Goal: Information Seeking & Learning: Understand process/instructions

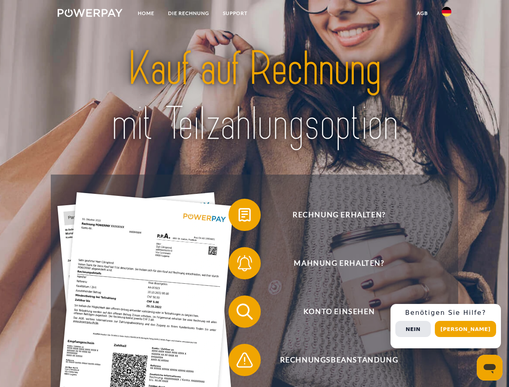
click at [90, 14] on img at bounding box center [90, 13] width 65 height 8
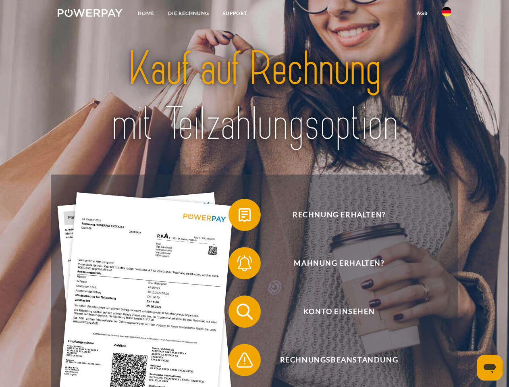
click at [446, 14] on img at bounding box center [446, 12] width 10 height 10
click at [422, 13] on link "agb" at bounding box center [422, 13] width 25 height 14
click at [238, 216] on span at bounding box center [232, 215] width 40 height 40
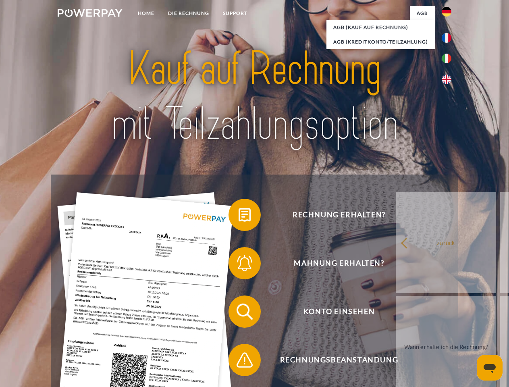
click at [238, 265] on span at bounding box center [232, 263] width 40 height 40
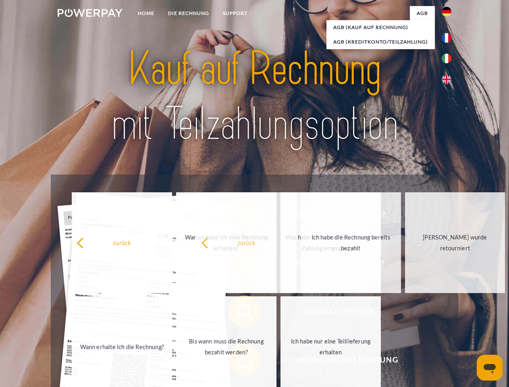
click at [238, 361] on span at bounding box center [232, 360] width 40 height 40
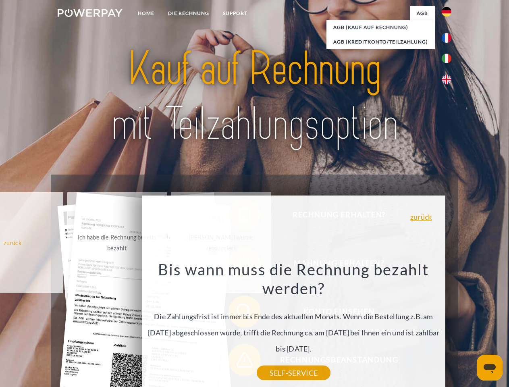
click at [448, 326] on div "Rechnung erhalten? Mahnung erhalten? Konto einsehen" at bounding box center [254, 335] width 407 height 322
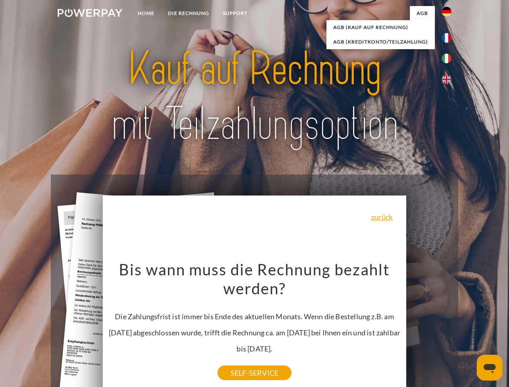
click at [429, 327] on span "Konto einsehen" at bounding box center [338, 311] width 197 height 32
click at [468, 329] on header "Home DIE RECHNUNG SUPPORT" at bounding box center [254, 278] width 509 height 556
